Goal: Information Seeking & Learning: Learn about a topic

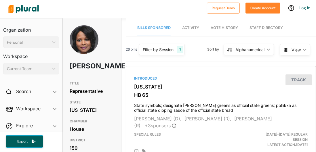
scroll to position [29, 0]
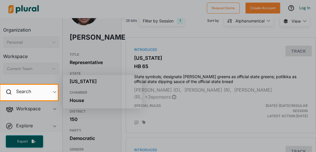
click at [120, 118] on div at bounding box center [158, 126] width 316 height 52
click at [107, 60] on div at bounding box center [158, 42] width 316 height 85
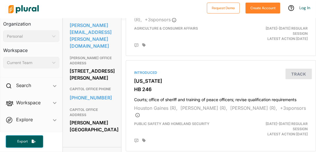
scroll to position [316, 0]
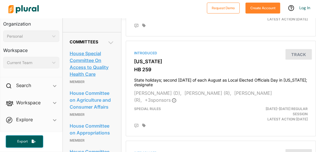
click at [81, 79] on link "House Special Committee On Access to Quality Health Care" at bounding box center [92, 63] width 45 height 29
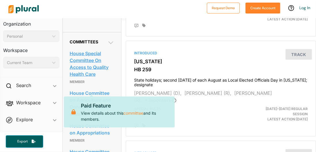
click at [106, 70] on link "House Special Committee On Access to Quality Health Care" at bounding box center [92, 63] width 45 height 29
click at [108, 68] on link "House Special Committee On Access to Quality Health Care" at bounding box center [92, 63] width 45 height 29
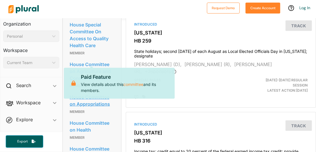
click at [107, 108] on link "House Committee on Appropriations" at bounding box center [92, 101] width 45 height 16
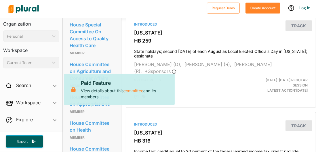
click at [88, 108] on link "House Committee on Appropriations" at bounding box center [92, 101] width 45 height 16
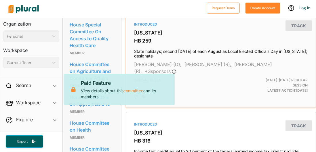
click at [229, 79] on div "Special Rules" at bounding box center [190, 86] width 121 height 16
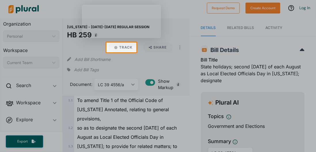
click at [184, 40] on div at bounding box center [158, 21] width 316 height 43
